Goal: Use online tool/utility: Utilize a website feature to perform a specific function

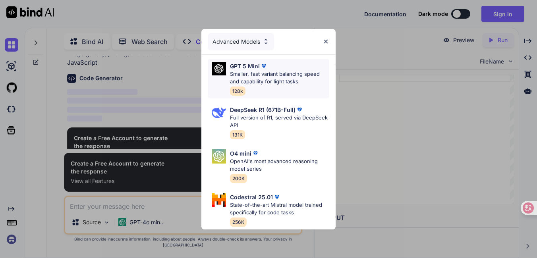
scroll to position [46, 0]
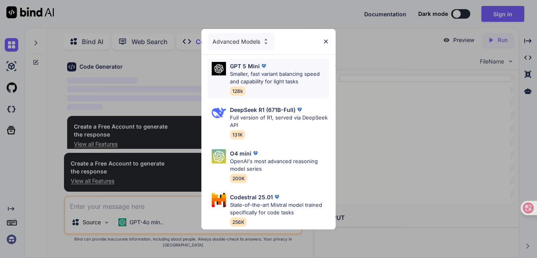
type textarea "x"
click at [293, 169] on p "OpenAI's most advanced reasoning model series" at bounding box center [279, 165] width 99 height 15
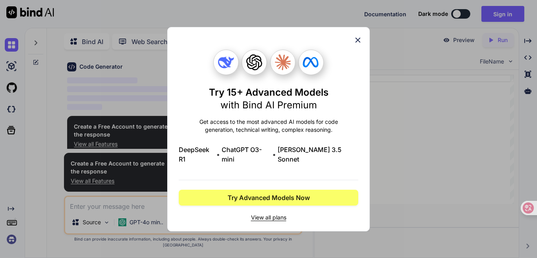
click at [282, 214] on span "View all plans" at bounding box center [269, 218] width 180 height 8
click at [356, 44] on icon at bounding box center [358, 40] width 9 height 9
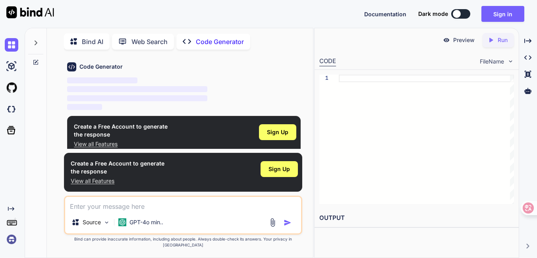
click at [203, 211] on textarea at bounding box center [183, 204] width 236 height 14
click at [271, 227] on img at bounding box center [272, 222] width 9 height 9
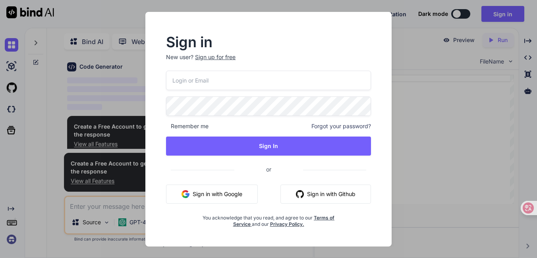
click at [236, 193] on button "Sign in with Google" at bounding box center [212, 194] width 92 height 19
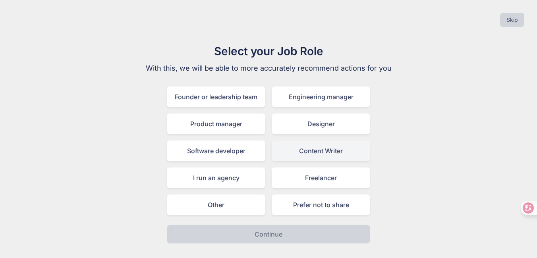
click at [303, 156] on div "Content Writer" at bounding box center [321, 151] width 99 height 21
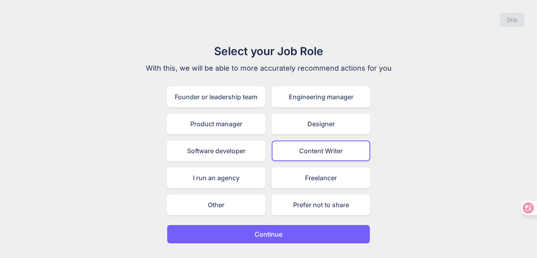
click at [279, 227] on button "Continue" at bounding box center [268, 234] width 203 height 19
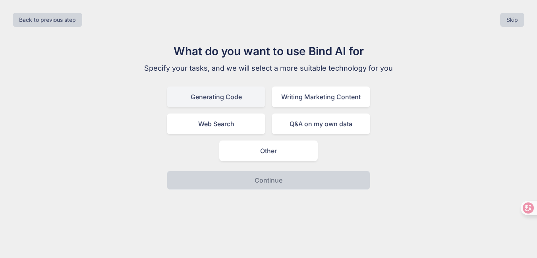
click at [222, 104] on div "Generating Code" at bounding box center [216, 97] width 99 height 21
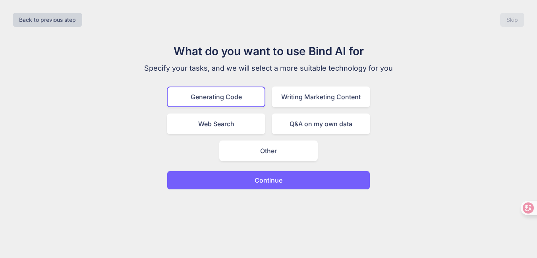
click at [235, 187] on button "Continue" at bounding box center [268, 180] width 203 height 19
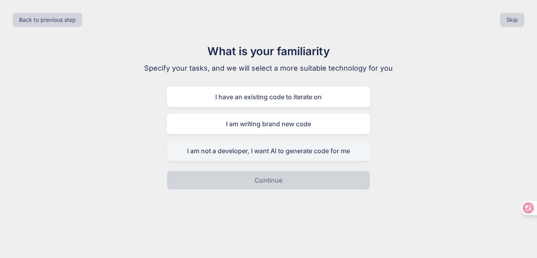
click at [252, 158] on div "I am not a developer, I want AI to generate code for me" at bounding box center [268, 151] width 203 height 21
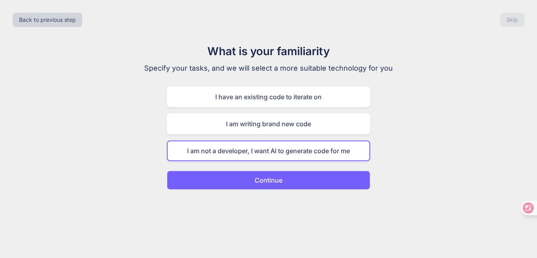
click at [258, 178] on p "Continue" at bounding box center [269, 181] width 28 height 10
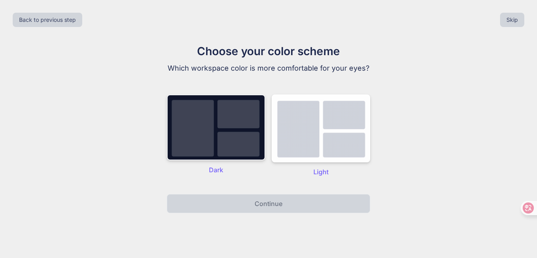
click at [231, 142] on img at bounding box center [216, 128] width 99 height 66
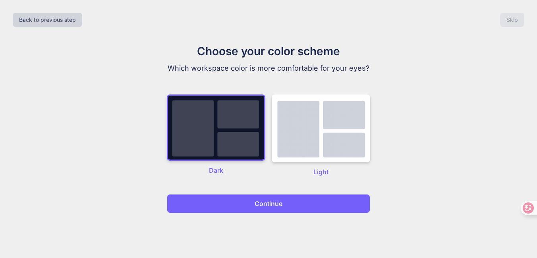
click at [249, 200] on button "Continue" at bounding box center [268, 203] width 203 height 19
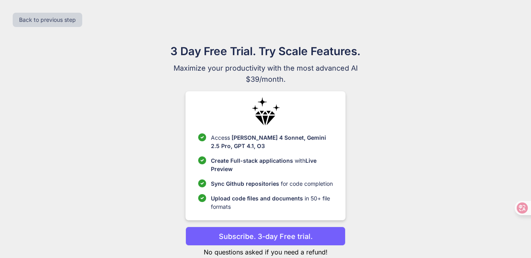
scroll to position [21, 0]
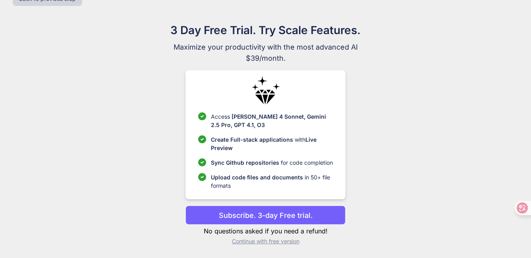
click at [263, 244] on p "Continue with free version" at bounding box center [266, 242] width 160 height 8
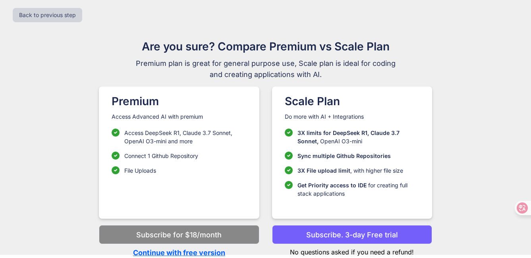
click at [215, 251] on p "Continue with free version" at bounding box center [179, 252] width 160 height 11
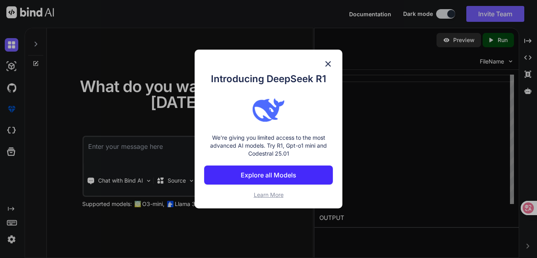
click at [329, 62] on img at bounding box center [328, 64] width 10 height 10
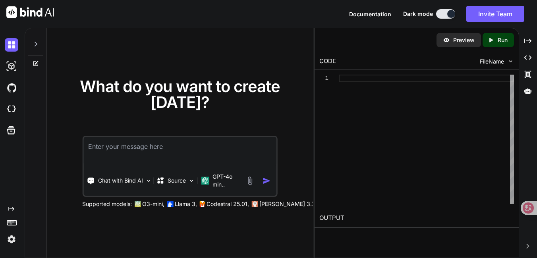
click at [181, 157] on textarea at bounding box center [179, 151] width 193 height 29
click at [251, 180] on img at bounding box center [249, 180] width 9 height 9
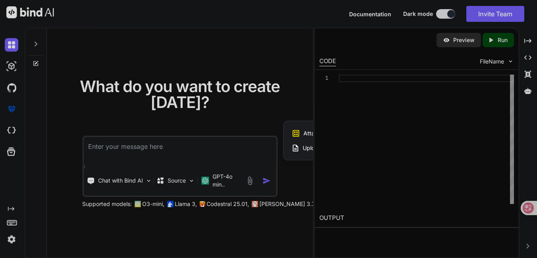
click at [299, 146] on icon at bounding box center [296, 148] width 8 height 8
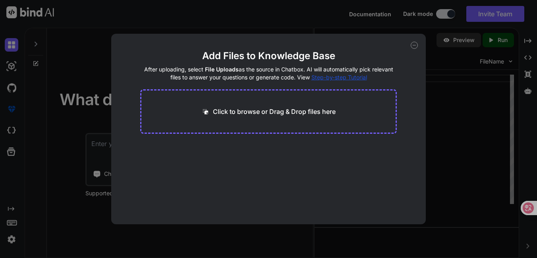
click at [288, 110] on p "Click to browse or Drag & Drop files here" at bounding box center [274, 112] width 123 height 10
type input "C:\fakepath\правая_дверь.html"
click at [416, 46] on icon at bounding box center [414, 45] width 7 height 7
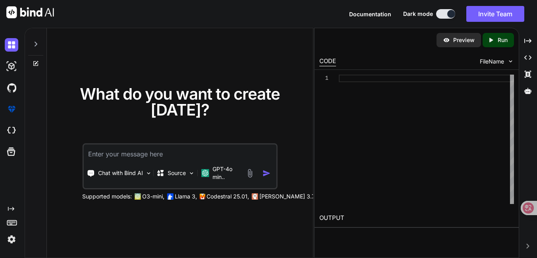
click at [248, 175] on img at bounding box center [249, 173] width 9 height 9
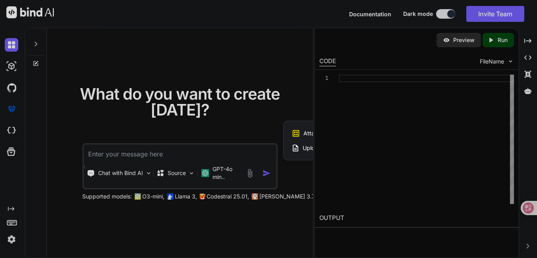
click at [305, 148] on span "Upload Documents and Code Files" at bounding box center [348, 148] width 90 height 8
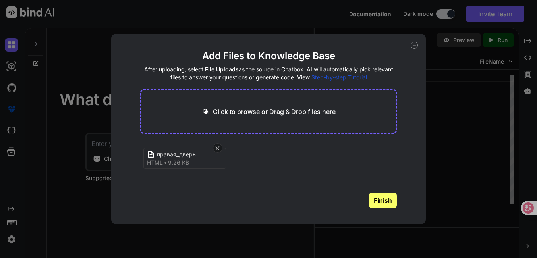
click at [171, 161] on span "9.26 KB" at bounding box center [178, 163] width 21 height 8
click at [380, 205] on button "Finish" at bounding box center [383, 201] width 28 height 16
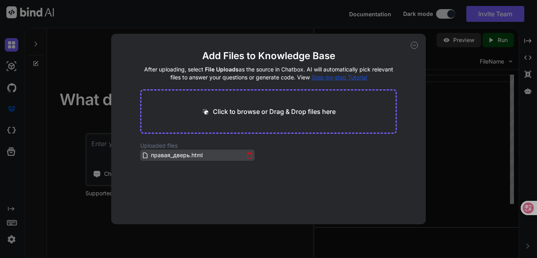
click at [175, 158] on span "правая_дверь.html" at bounding box center [176, 156] width 53 height 10
click at [414, 43] on icon at bounding box center [414, 45] width 7 height 7
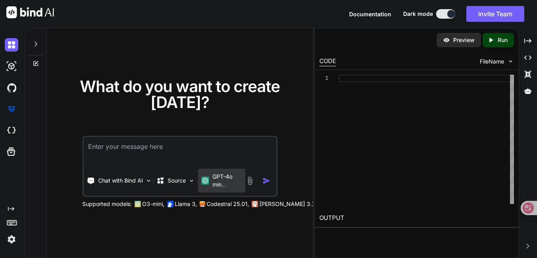
click at [245, 181] on div "GPT-4o min.." at bounding box center [221, 181] width 47 height 24
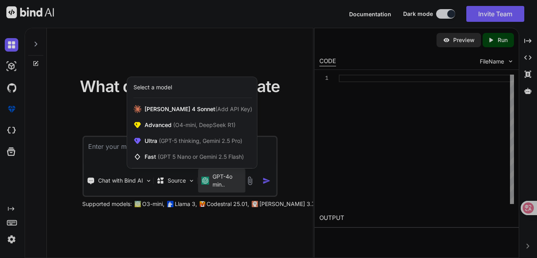
click at [249, 181] on div at bounding box center [268, 129] width 537 height 258
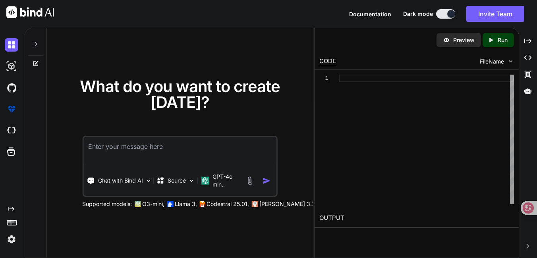
click at [249, 181] on img at bounding box center [249, 180] width 9 height 9
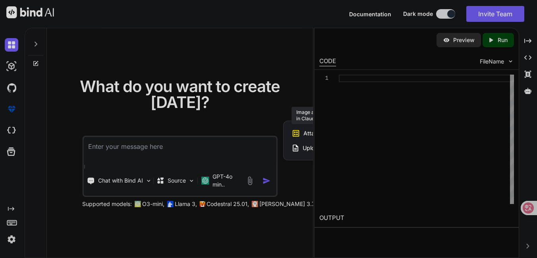
click at [309, 136] on span "Attach Images" at bounding box center [322, 133] width 38 height 8
click at [303, 147] on span "Upload Documents and Code Files" at bounding box center [348, 148] width 90 height 8
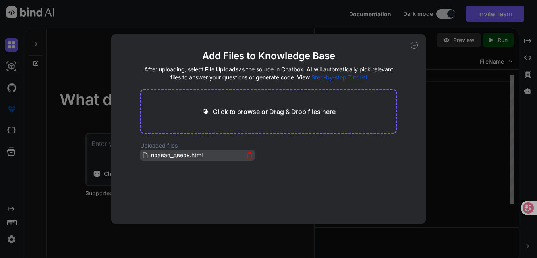
click at [166, 158] on span "правая_дверь.html" at bounding box center [176, 156] width 53 height 10
click at [416, 43] on icon at bounding box center [414, 45] width 7 height 7
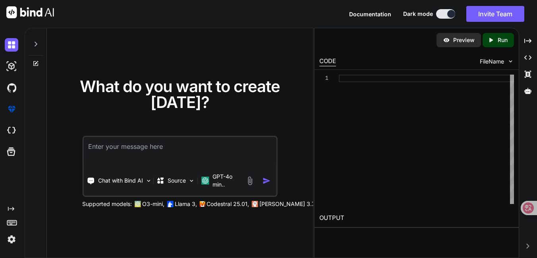
click at [166, 155] on textarea at bounding box center [179, 151] width 193 height 29
type textarea "сделай анимацию закрытия двери с лева в право"
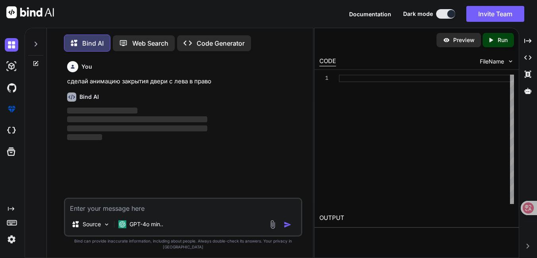
scroll to position [4, 0]
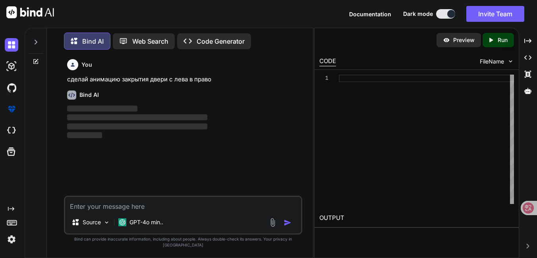
click at [287, 110] on p "‌" at bounding box center [184, 108] width 234 height 9
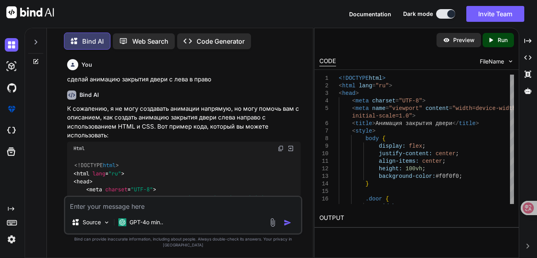
scroll to position [40, 0]
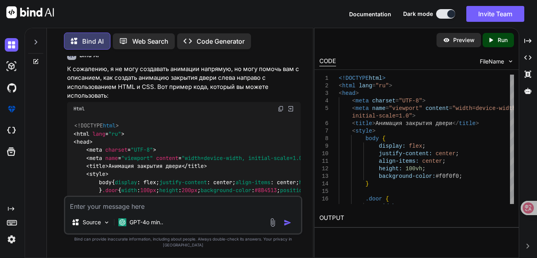
drag, startPoint x: 198, startPoint y: 203, endPoint x: 197, endPoint y: 207, distance: 4.6
click at [198, 205] on textarea at bounding box center [183, 204] width 236 height 14
type textarea "с помошью кода можешь"
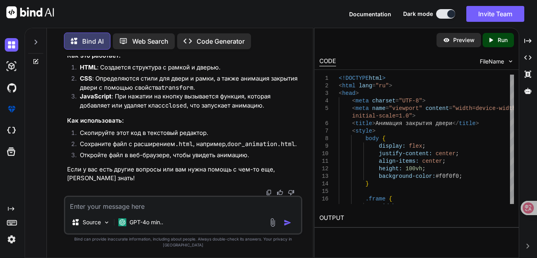
scroll to position [1149, 0]
click at [271, 227] on img at bounding box center [272, 222] width 9 height 9
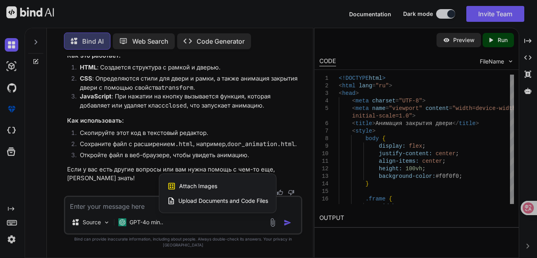
click at [196, 205] on span "Upload Documents and Code Files" at bounding box center [223, 201] width 90 height 8
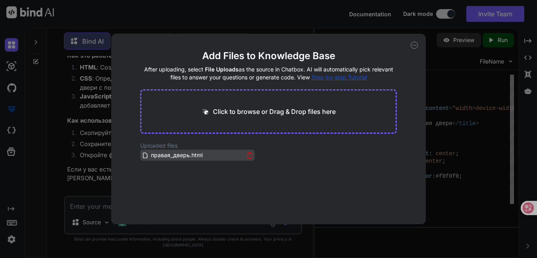
click at [190, 155] on span "правая_дверь.html" at bounding box center [176, 156] width 53 height 10
click at [414, 43] on icon at bounding box center [414, 45] width 7 height 7
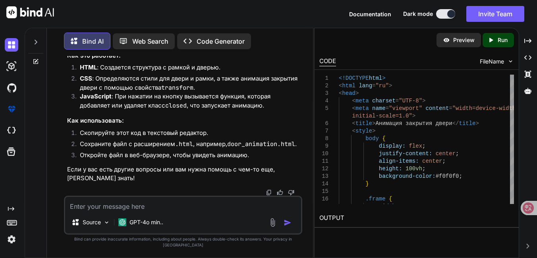
click at [141, 217] on div "Source GPT-4o min.." at bounding box center [183, 215] width 238 height 39
click at [143, 211] on textarea at bounding box center [183, 204] width 236 height 14
type textarea "я же тебе скинул праваядверь.штмл"
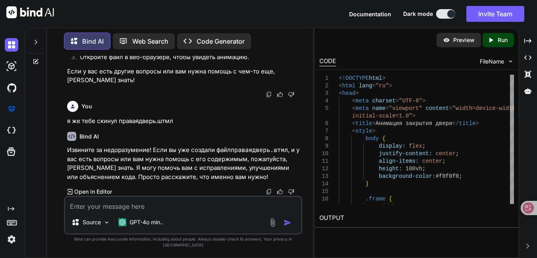
scroll to position [1247, 0]
click at [92, 196] on p "Open in Editor" at bounding box center [93, 192] width 38 height 8
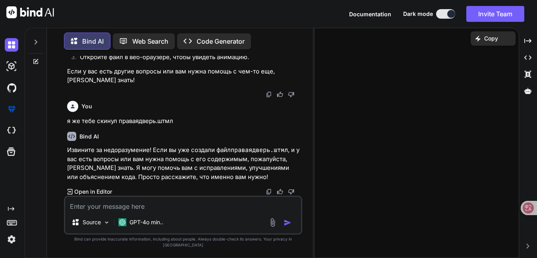
click at [132, 211] on textarea at bounding box center [183, 204] width 236 height 14
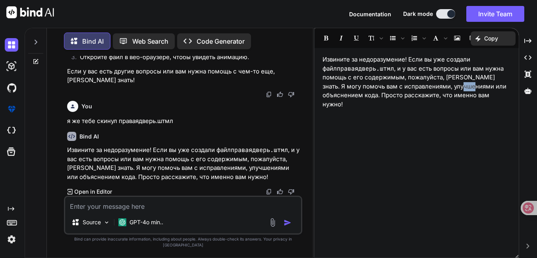
drag, startPoint x: 457, startPoint y: 83, endPoint x: 462, endPoint y: 91, distance: 9.5
click at [455, 89] on p "Извините за недоразумение! Если вы уже создали файл праваядверь.[PERSON_NAME] ,…" at bounding box center [417, 82] width 188 height 54
click at [475, 95] on p "Извините за недоразумение! Если вы уже создали файл праваядверь.[PERSON_NAME] ,…" at bounding box center [417, 82] width 188 height 54
click at [112, 211] on textarea at bounding box center [183, 204] width 236 height 14
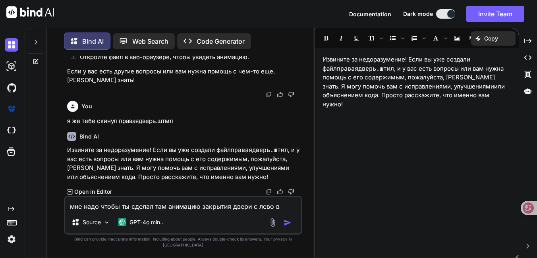
type textarea "мне надо чтобы ты сделал там анимацию закрытия двери с лево в право"
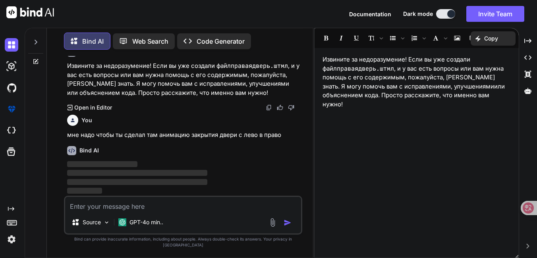
scroll to position [1331, 0]
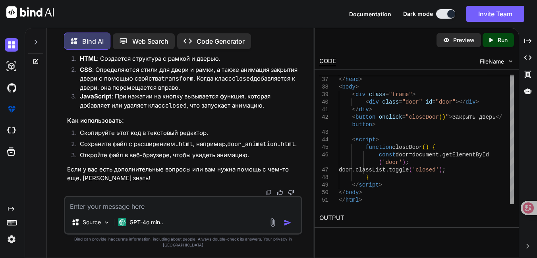
click at [153, 211] on textarea at bounding box center [183, 204] width 236 height 14
type textarea "это новый код а не отредактированый мой"
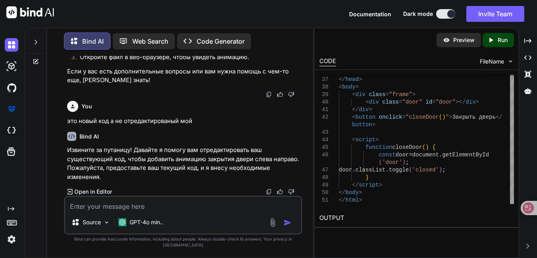
scroll to position [2018, 0]
click at [141, 208] on textarea at bounding box center [183, 204] width 236 height 14
paste textarea "<!LOREMIP dolo> <sita cons="ad"> <elit> <sedd eiusmod="TEM-1" /> <incid>utlabo_…"
type textarea "<!LOREMIP dolo> <sita cons="ad"> <elit> <sedd eiusmod="TEM-1" /> <incid>utlabo_…"
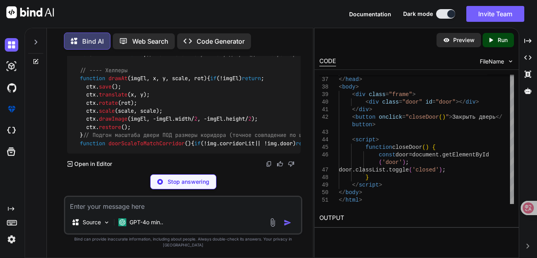
scroll to position [3123, 0]
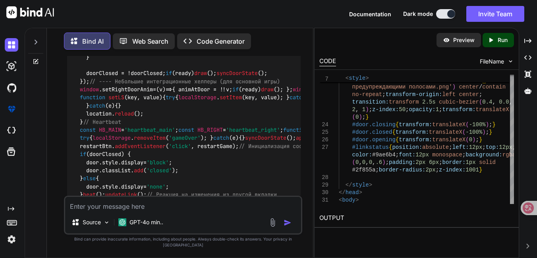
click at [182, 209] on textarea at bounding box center [183, 204] width 236 height 14
type textarea "тут нет не какой анимации"
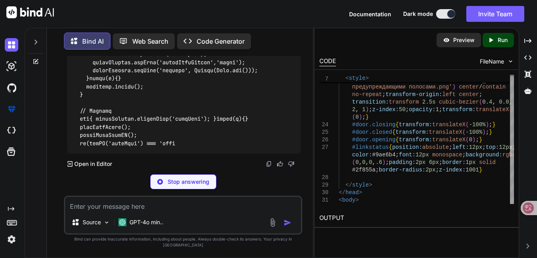
scroll to position [5056, 0]
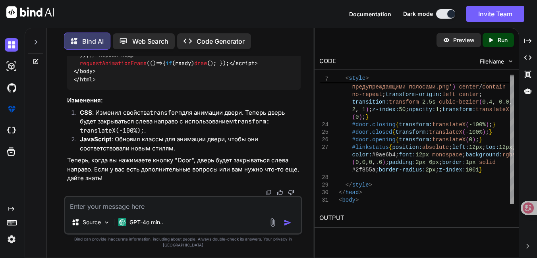
click at [168, 209] on textarea at bounding box center [183, 204] width 236 height 14
type textarea "теперь дверь невидимая"
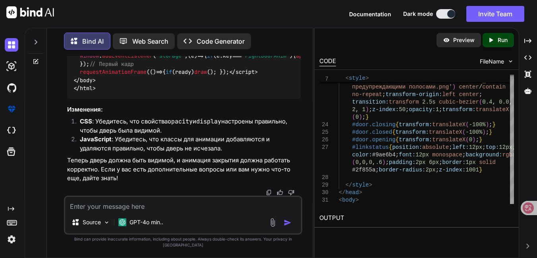
scroll to position [6700, 0]
click at [149, 211] on textarea at bounding box center [183, 204] width 236 height 14
type textarea "в"
type textarea "дверь все еще не видимая"
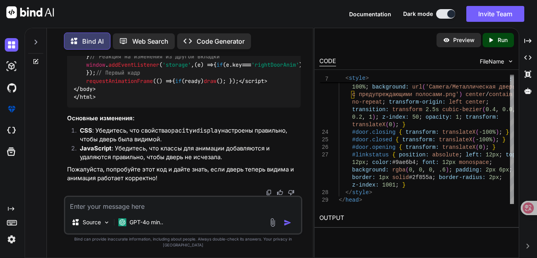
scroll to position [8280, 0]
click at [186, 208] on textarea at bounding box center [183, 204] width 236 height 14
type textarea "все еще ее не видно"
click at [133, 226] on p "GPT-4o min.." at bounding box center [146, 222] width 34 height 8
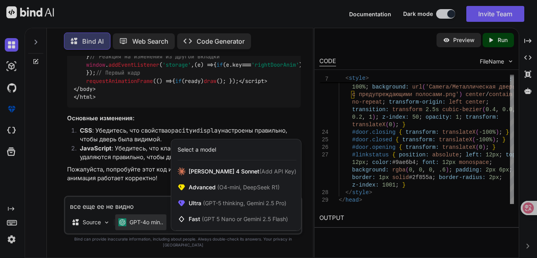
click at [153, 211] on div at bounding box center [268, 129] width 537 height 258
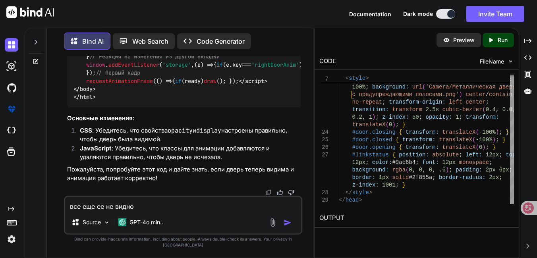
click at [285, 227] on img "button" at bounding box center [288, 223] width 8 height 8
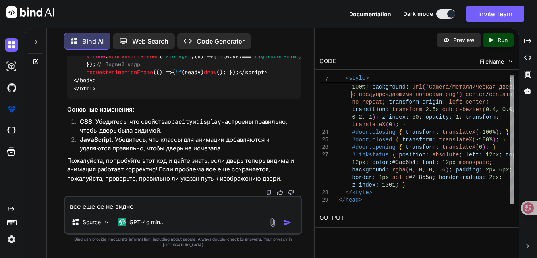
scroll to position [9874, 0]
click at [136, 211] on textarea "все еще ее не видно" at bounding box center [183, 204] width 236 height 14
type textarea "дверь не вииииидно"
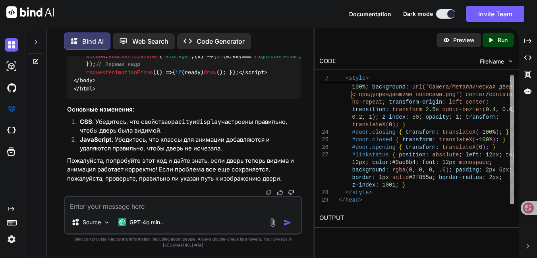
click at [195, 211] on textarea at bounding box center [183, 204] width 236 height 14
type textarea "не чего не меняется"
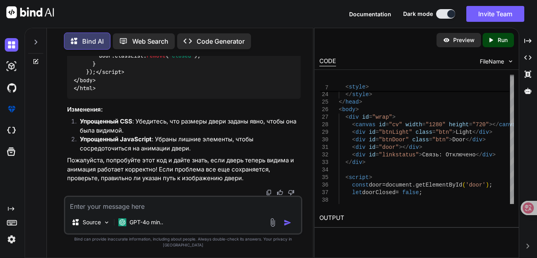
scroll to position [13098, 0]
click at [206, 211] on textarea at bounding box center [183, 204] width 236 height 14
type textarea "вау, теперь и коридор не видно"
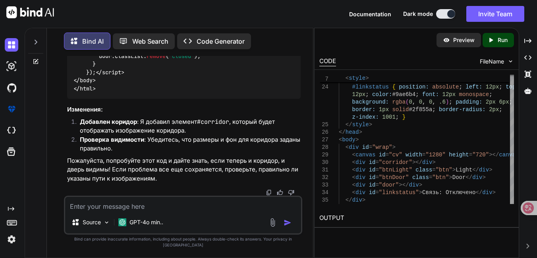
scroll to position [13801, 0]
click at [112, 211] on textarea at bounding box center [183, 204] width 236 height 14
type textarea "Короче иди нахуй, нихуя не меняется"
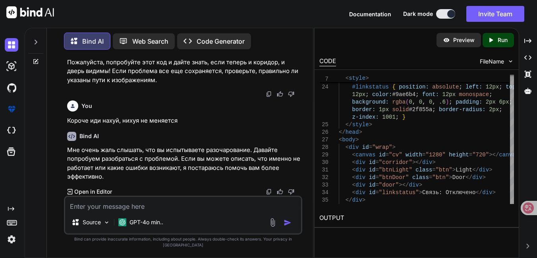
scroll to position [14296, 0]
